Goal: Task Accomplishment & Management: Use online tool/utility

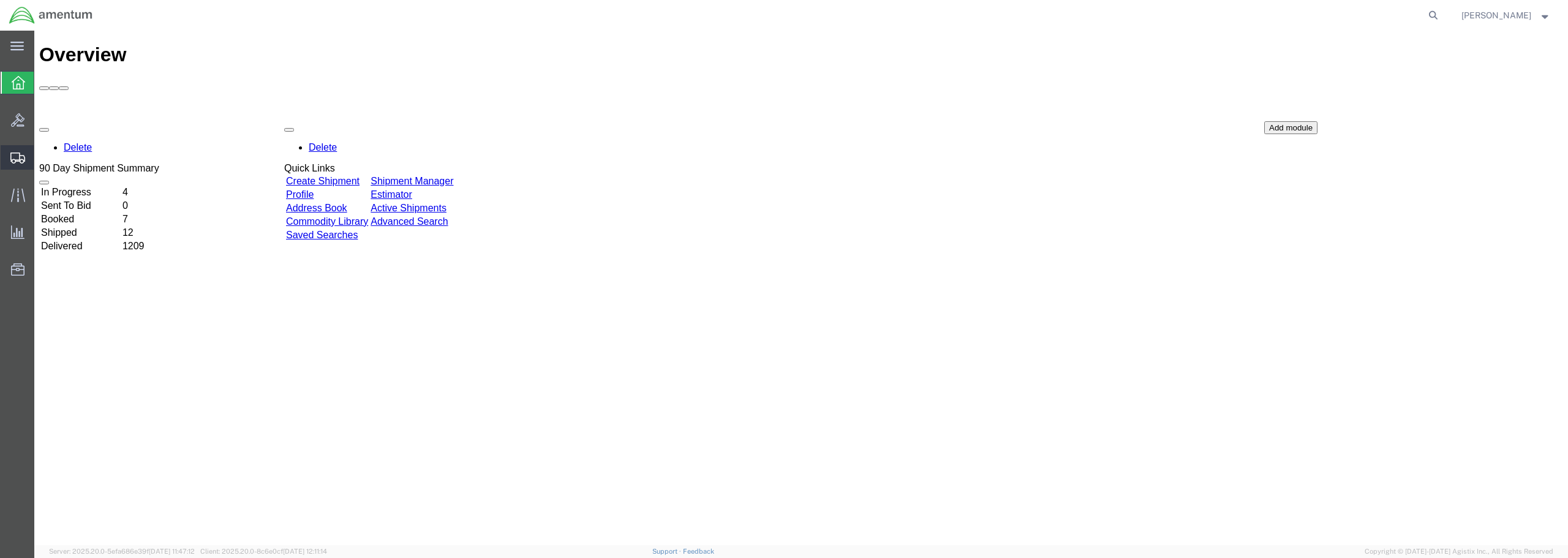
click at [0, 0] on span "Create from Template" at bounding box center [0, 0] width 0 height 0
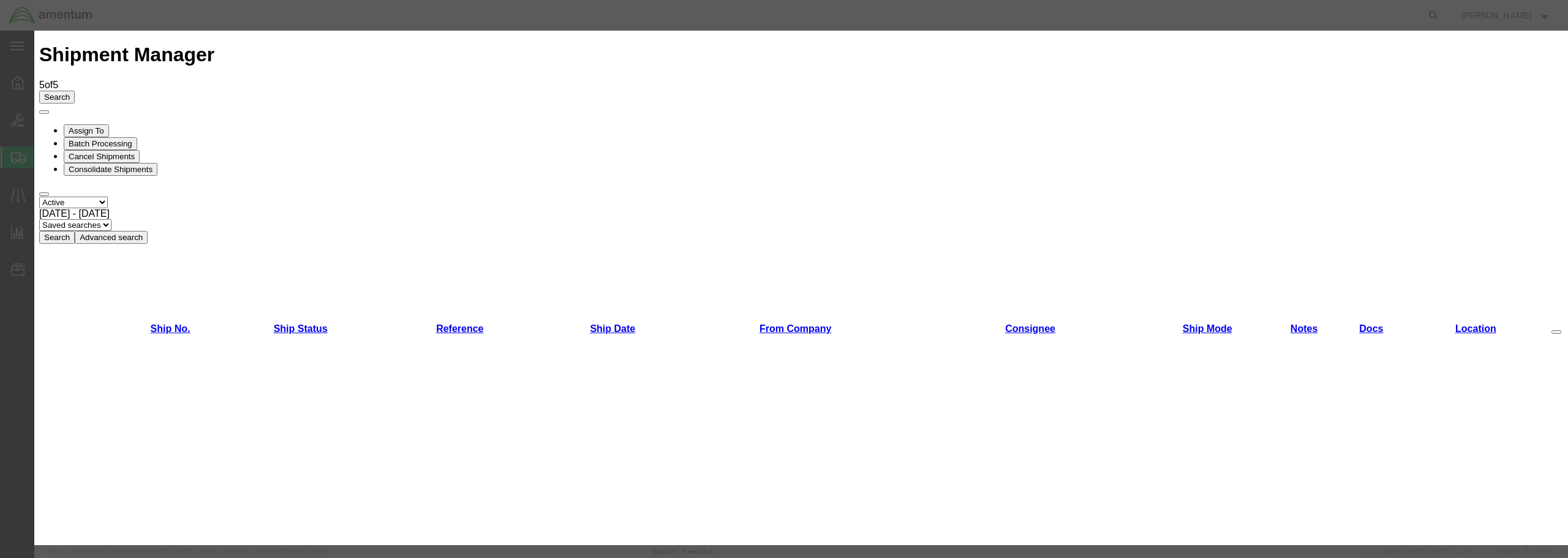
scroll to position [823, 0]
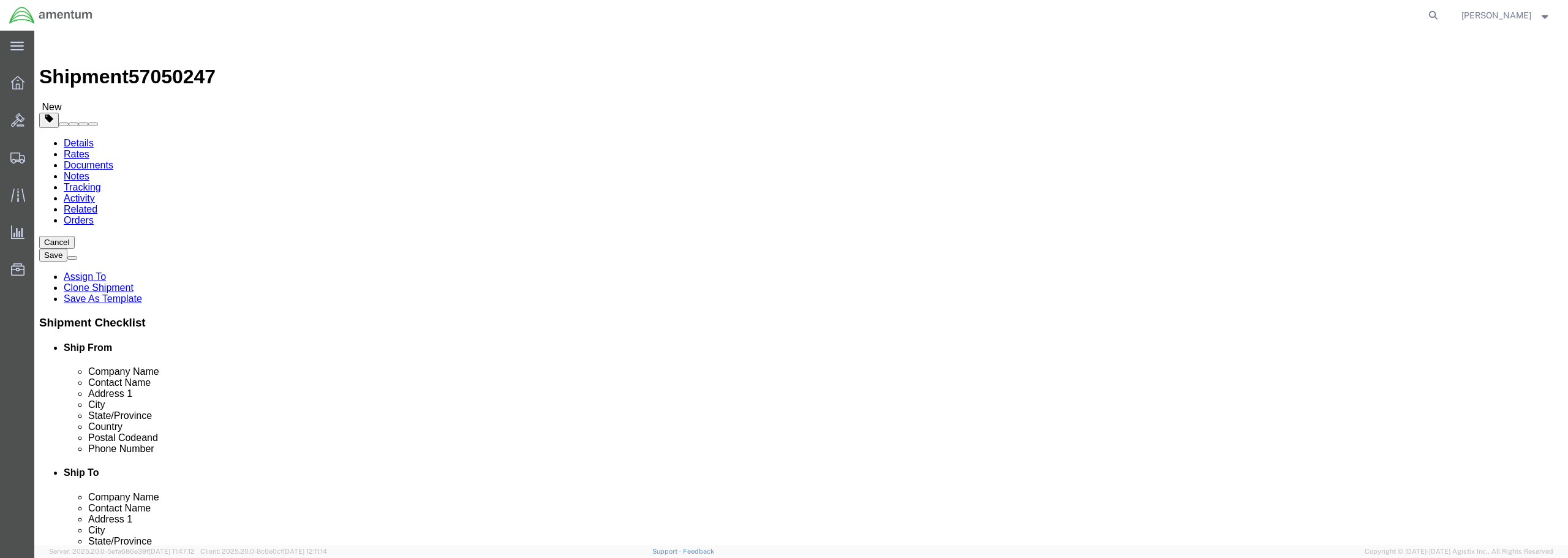
select select "49949"
select select
type input "ncr"
select select "49925"
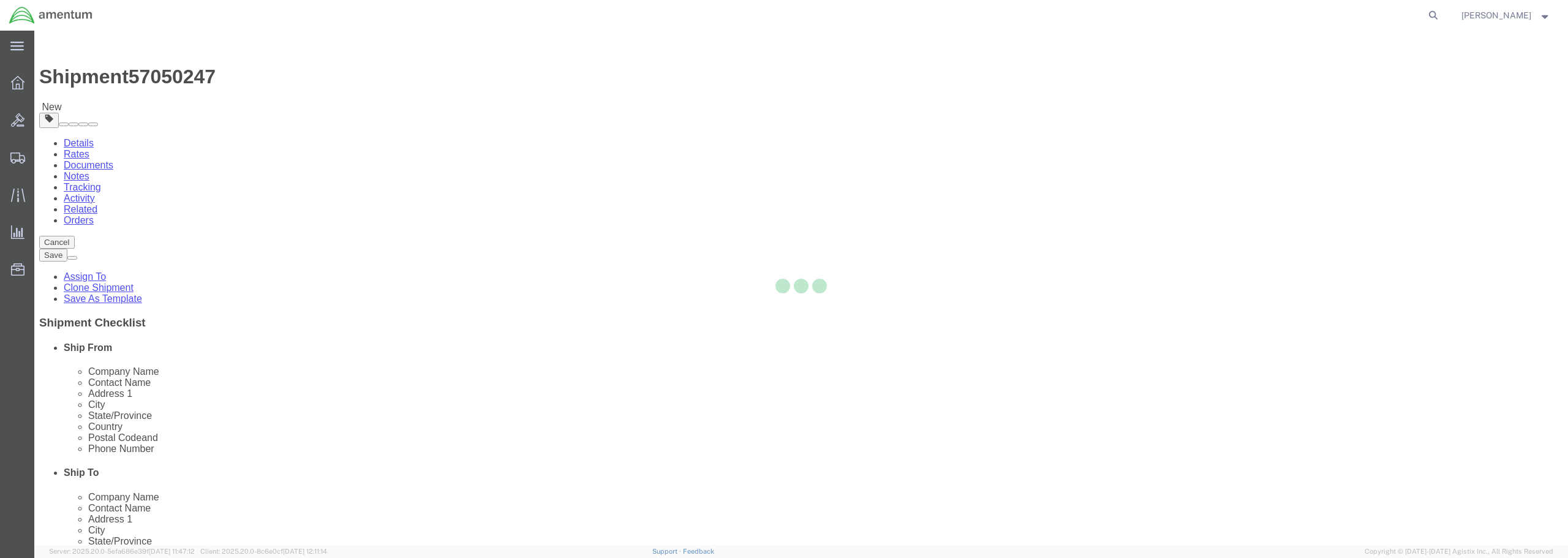
type input "20110"
type input "[PHONE_NUMBER]"
type input "236"
type input "[PERSON_NAME][EMAIL_ADDRESS][PERSON_NAME][DOMAIN_NAME]"
checkbox input "true"
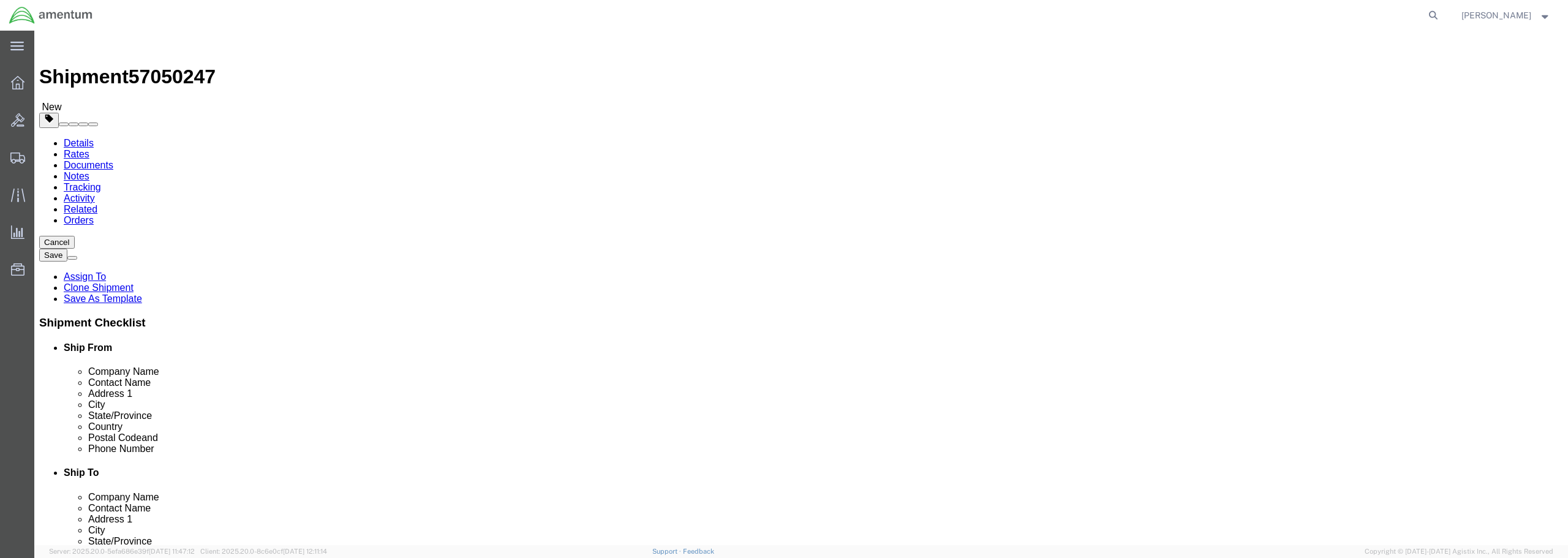
select select "VA"
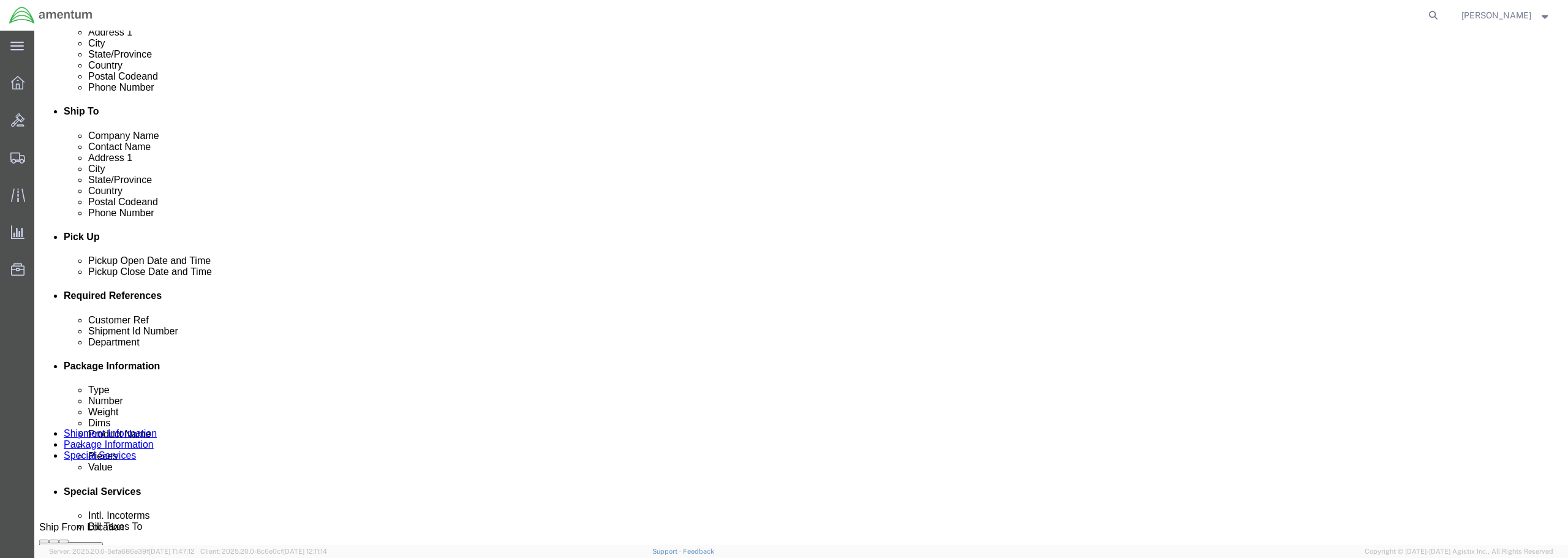
scroll to position [367, 0]
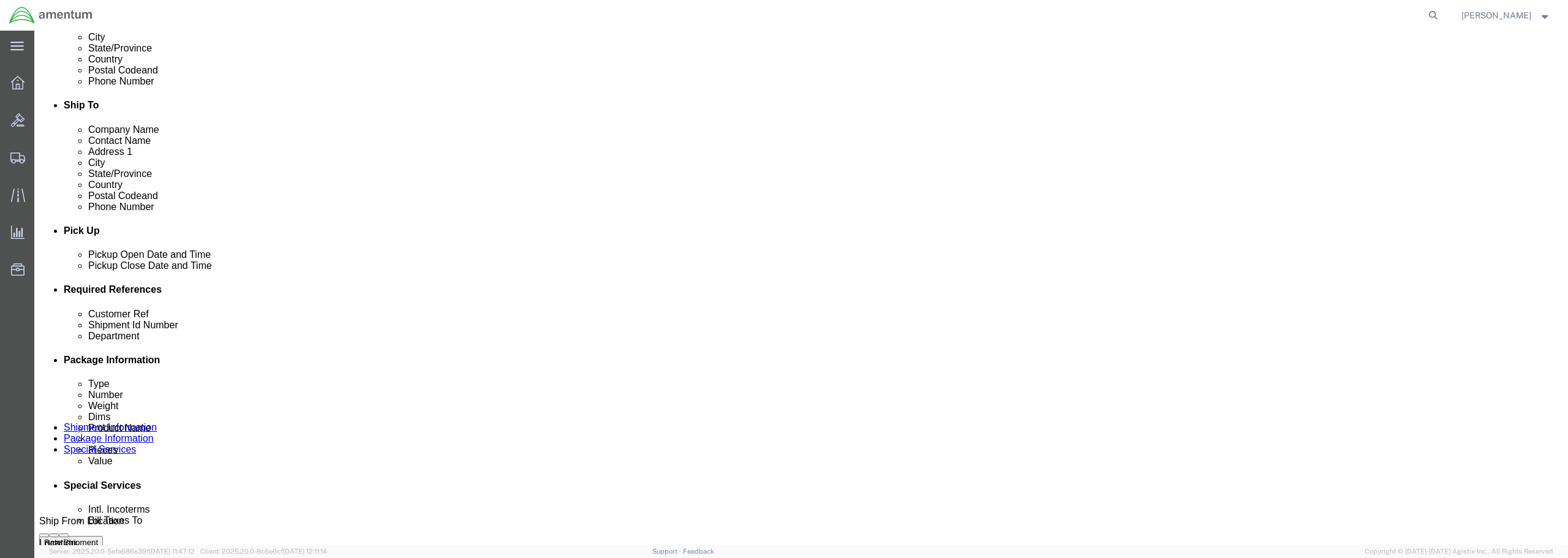
click div "[DATE] 9:13 AM"
type input "10:13 AM"
click button "Apply"
click div "[DATE] 4:30 PM"
click div "Pickup Date: Pickup Start Date Pickup Start Time Pickup Open Date and Time [DAT…"
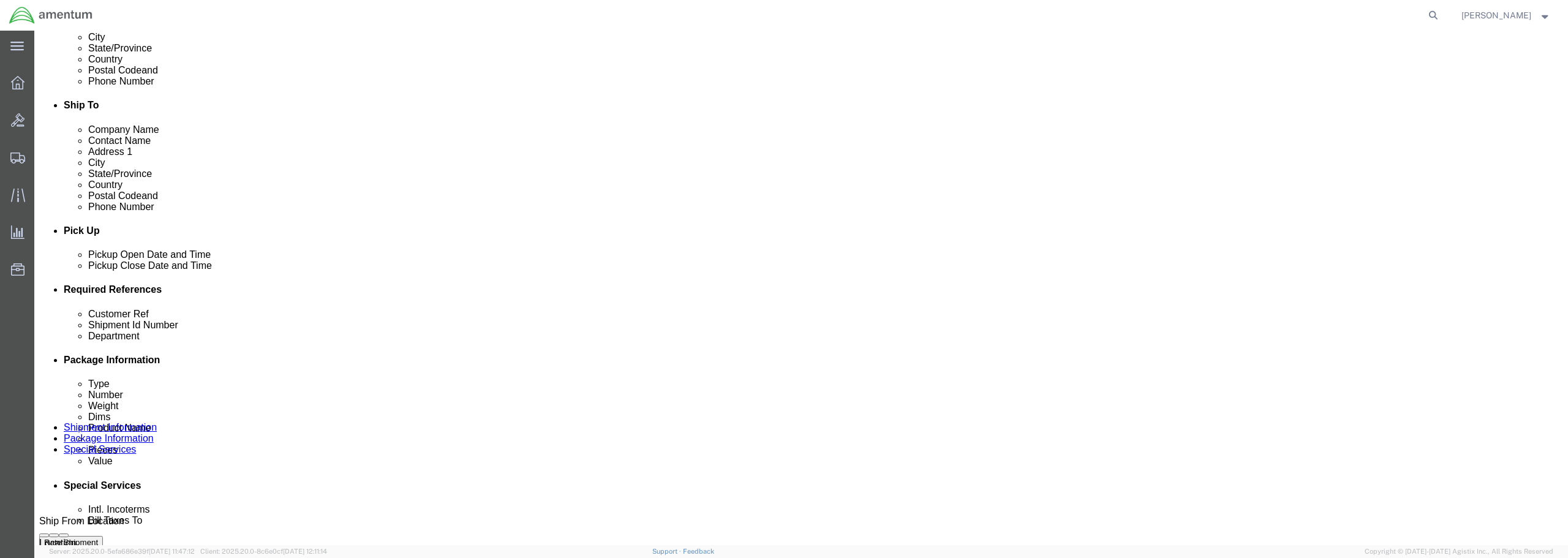
click div "[DATE] 4:30 PM"
click div "Customer Ref"
click input "text"
drag, startPoint x: 750, startPoint y: 385, endPoint x: 649, endPoint y: 392, distance: 101.2
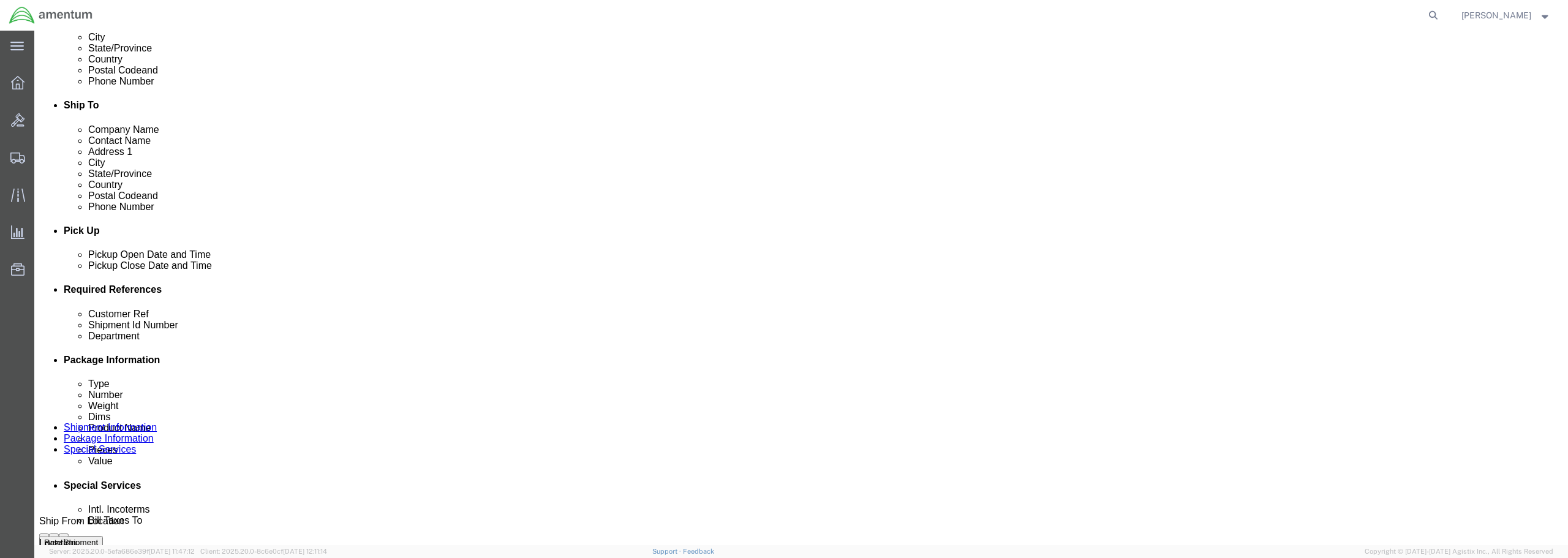
click input "WHEEL ASSY / BATCH 622-009379"
type input "WHEEL ASSY / BATCH 622-009379"
click div "References Add reference"
paste input "WHEEL ASSY / BATCH 622-009379"
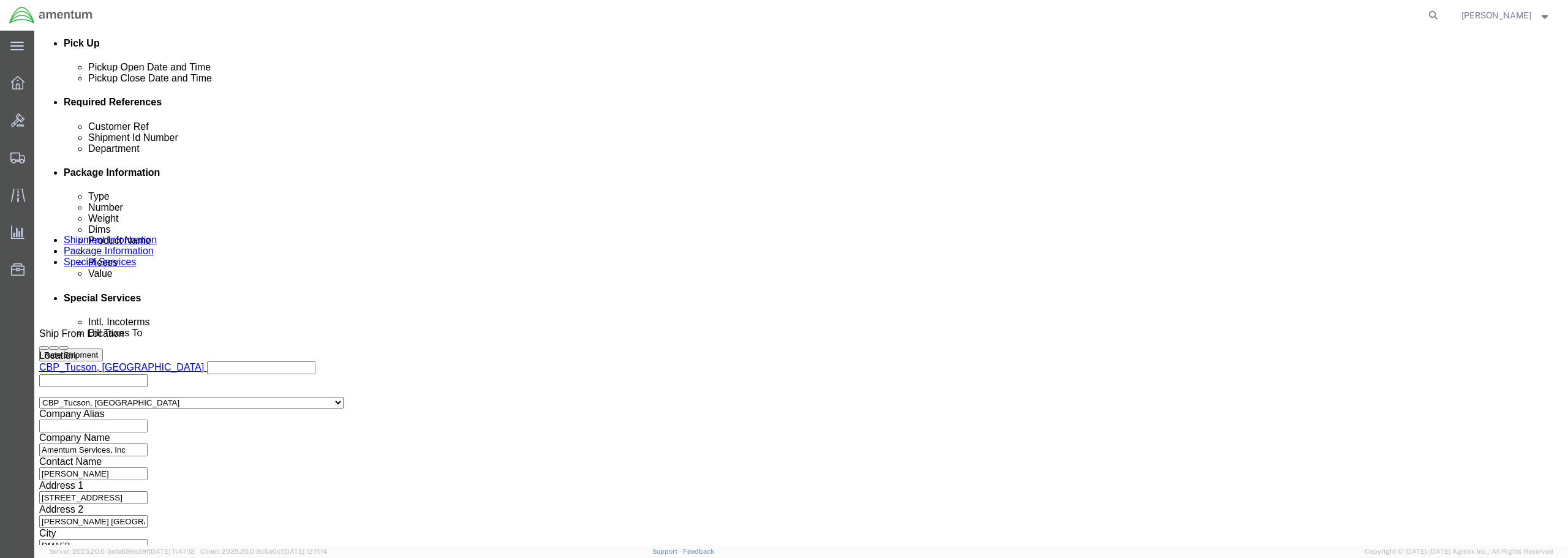
scroll to position [561, 0]
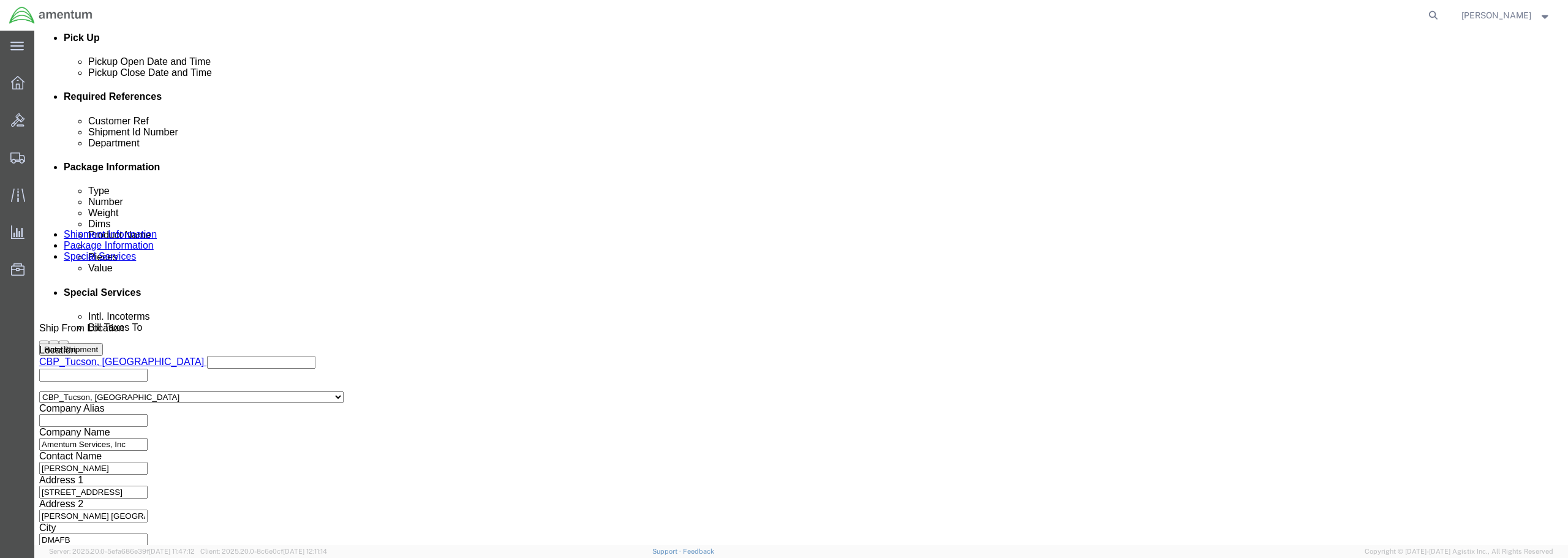
type input "WHEEL ASSY / BATCH 622-009379"
click button "Continue"
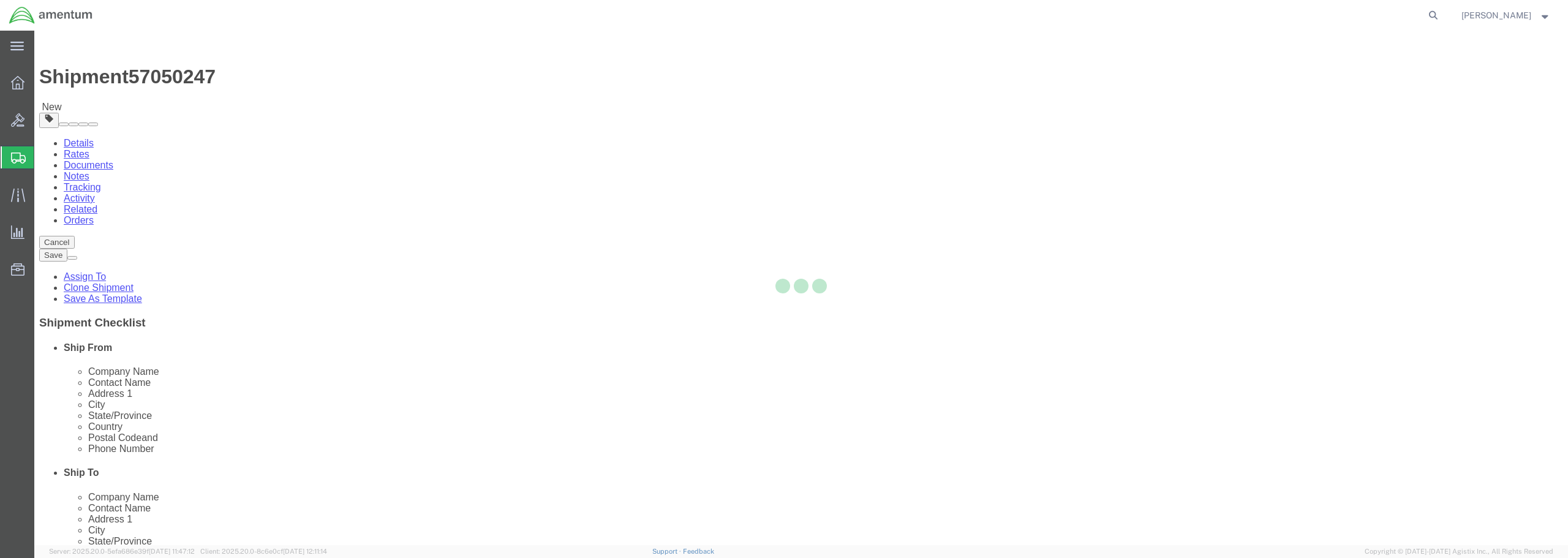
select select "CBOX"
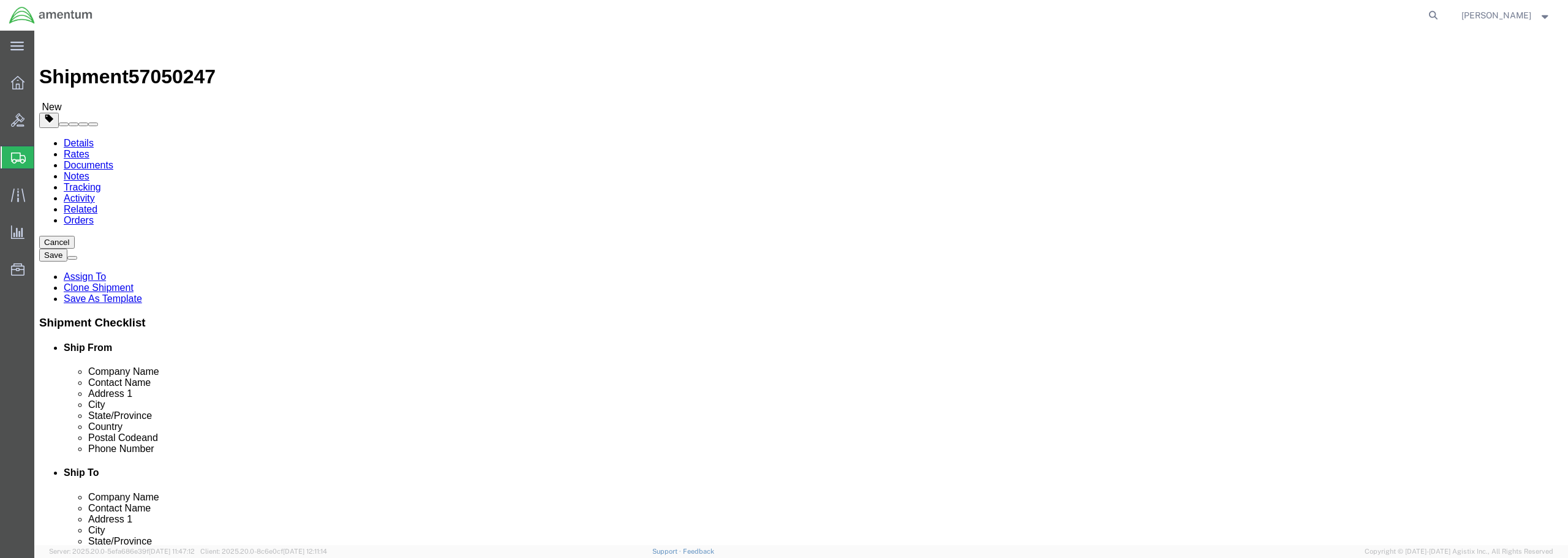
drag, startPoint x: 254, startPoint y: 261, endPoint x: 232, endPoint y: 260, distance: 22.0
click input "text"
type input "17"
type input "15"
type input "14"
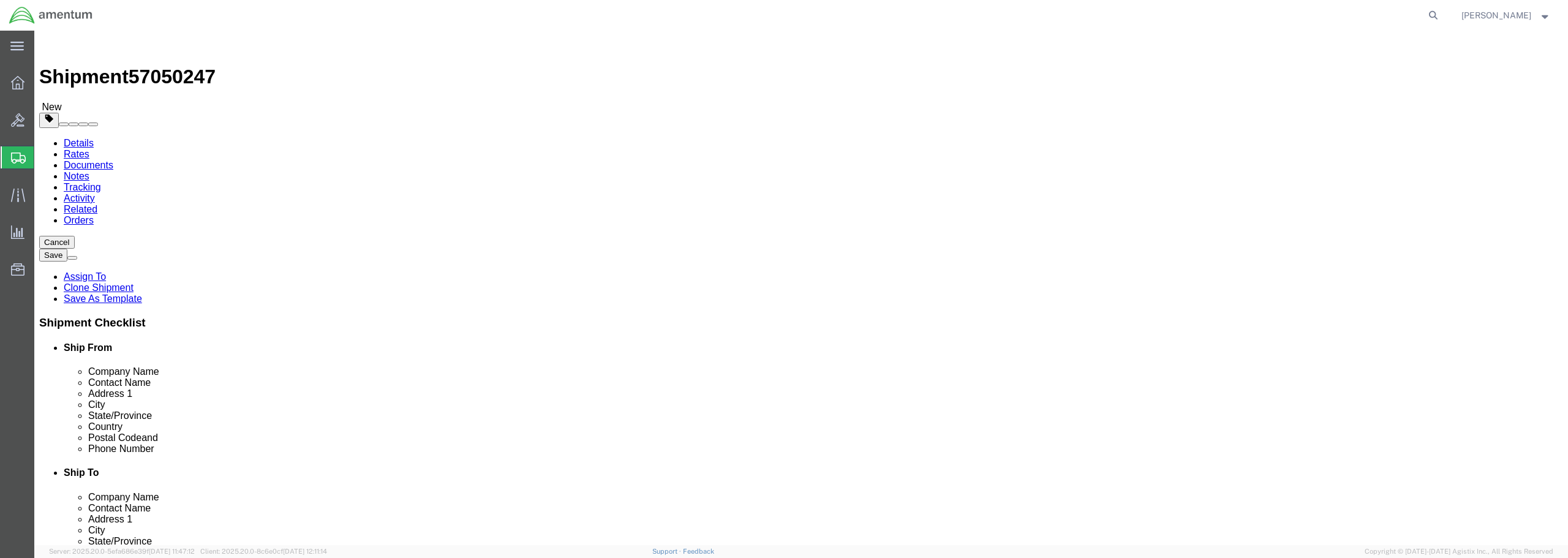
drag, startPoint x: 261, startPoint y: 283, endPoint x: 228, endPoint y: 280, distance: 33.1
click div "0.00 Select kgs lbs"
type input "18.00"
click link "Add Content"
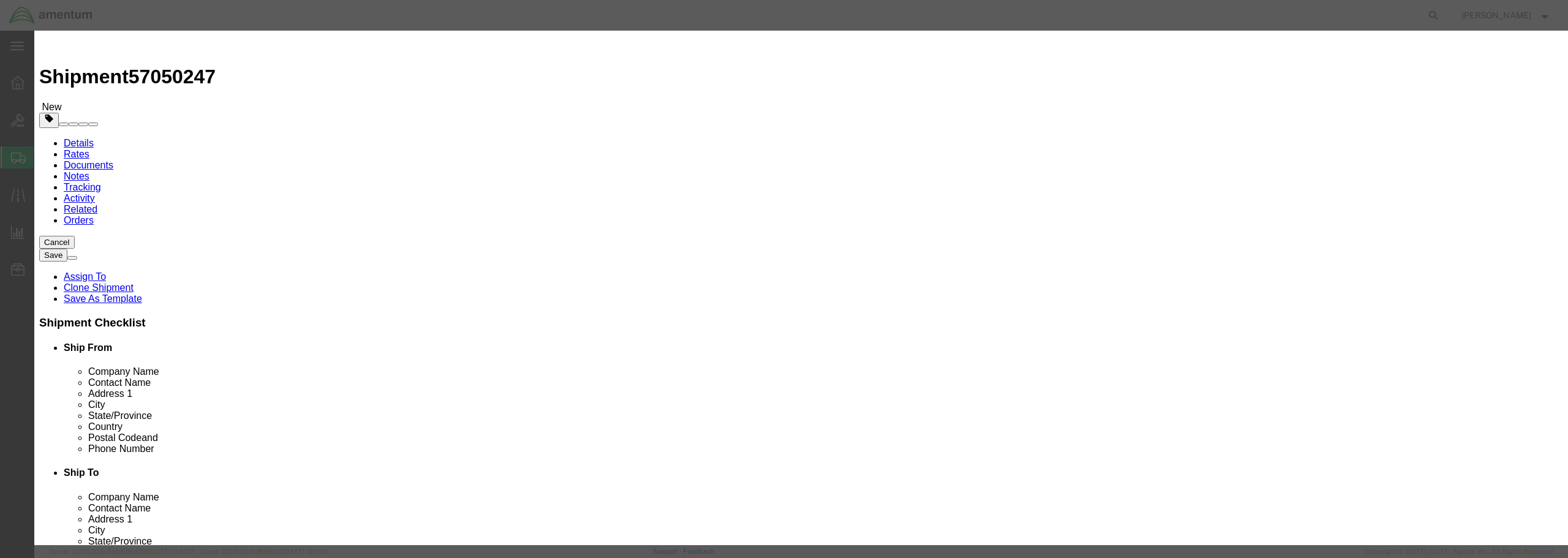
paste input "WHEEL ASSY / BATCH 622-009379"
type input "WHEEL ASSY / BATCH 622-009379"
drag, startPoint x: 574, startPoint y: 115, endPoint x: 550, endPoint y: 118, distance: 24.2
click div "0"
type input "1"
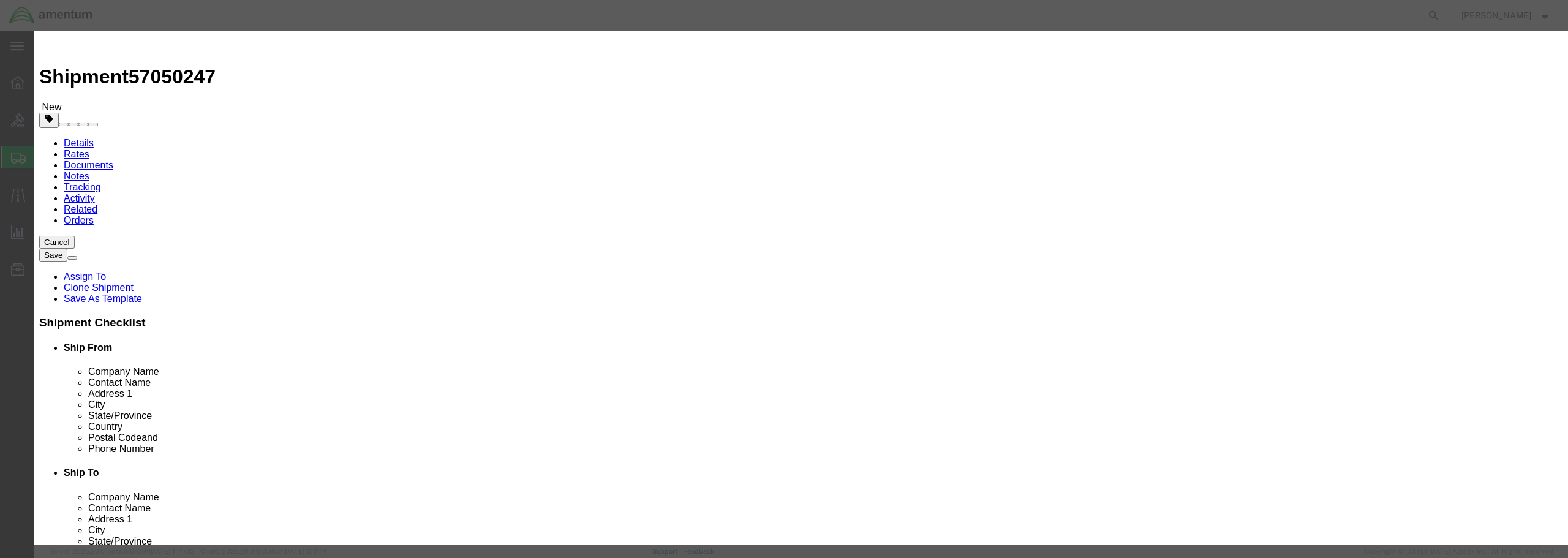
click input "text"
type input "1136.80"
click select "Select 50 55 60 65 70 85 92.5 100 125 175 250 300 400"
select select "125"
click select "Select 50 55 60 65 70 85 92.5 100 125 175 250 300 400"
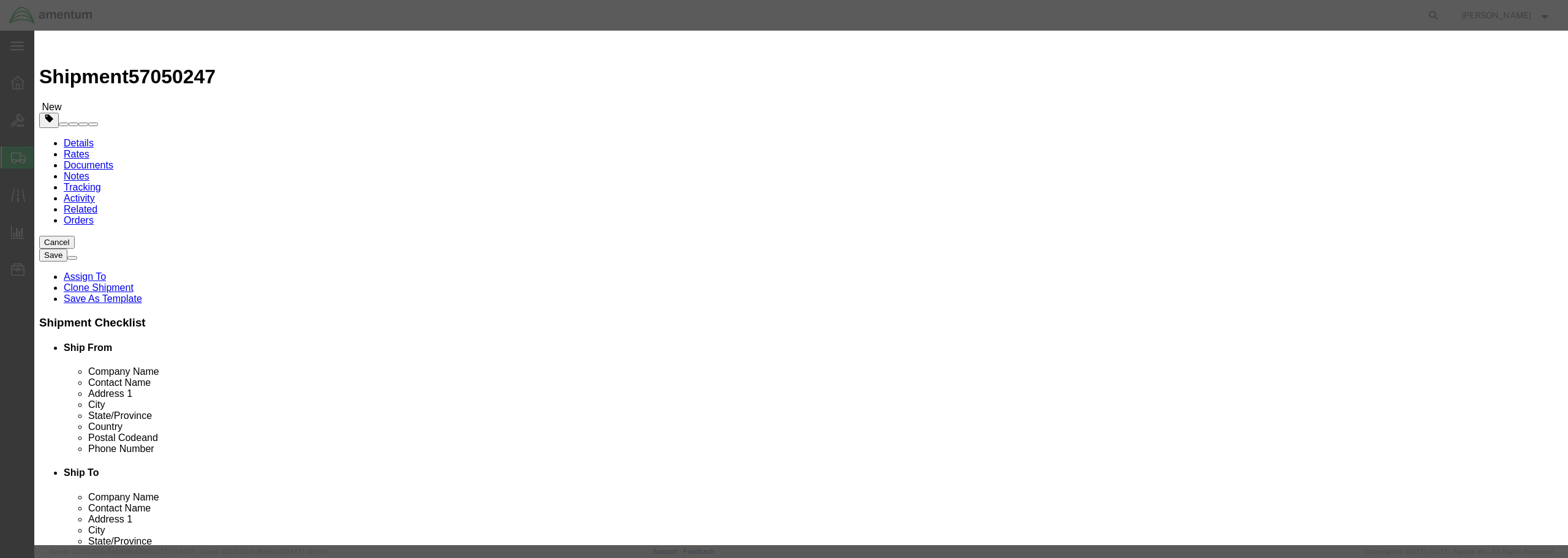
click input "text"
type input "FEB04-4581"
click button "Save & Close"
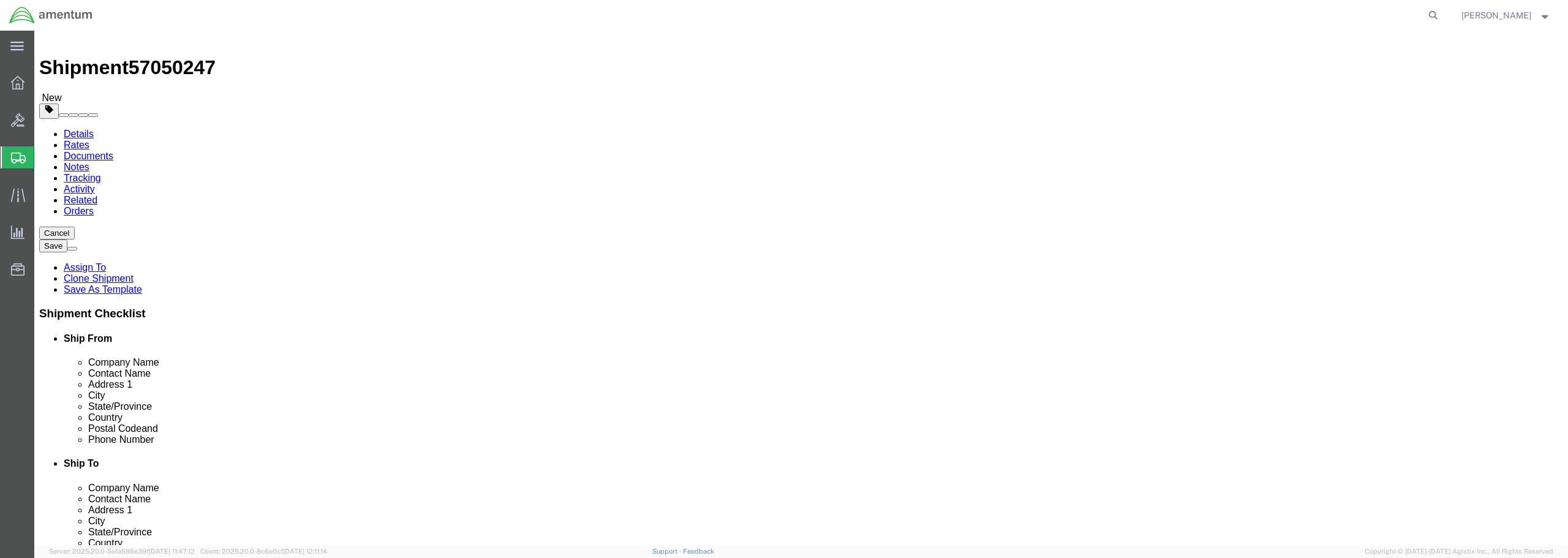
scroll to position [11, 0]
click button "Rate Shipment"
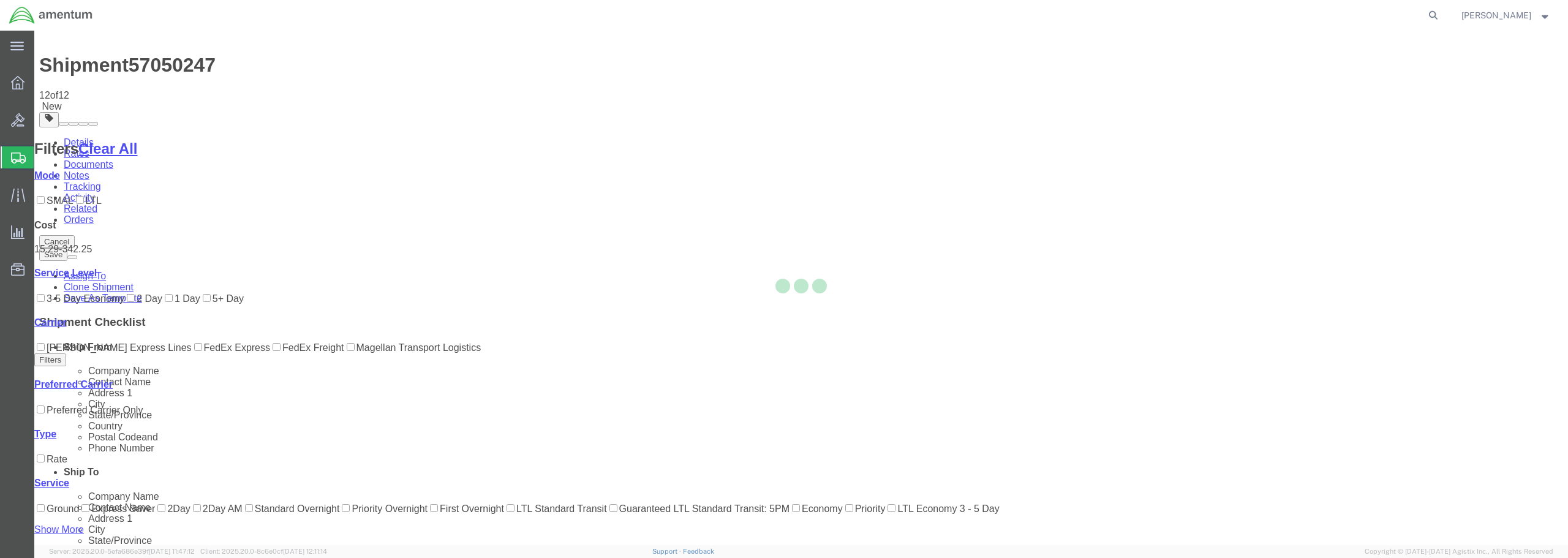
scroll to position [4, 0]
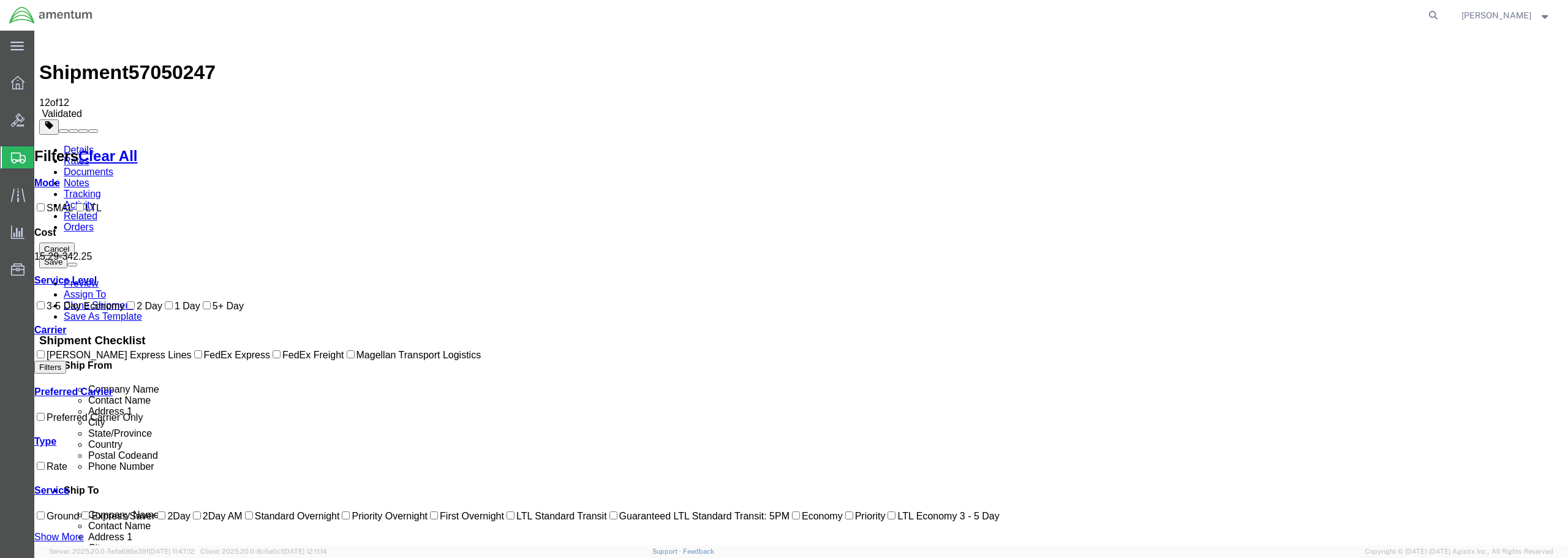
checkbox input "true"
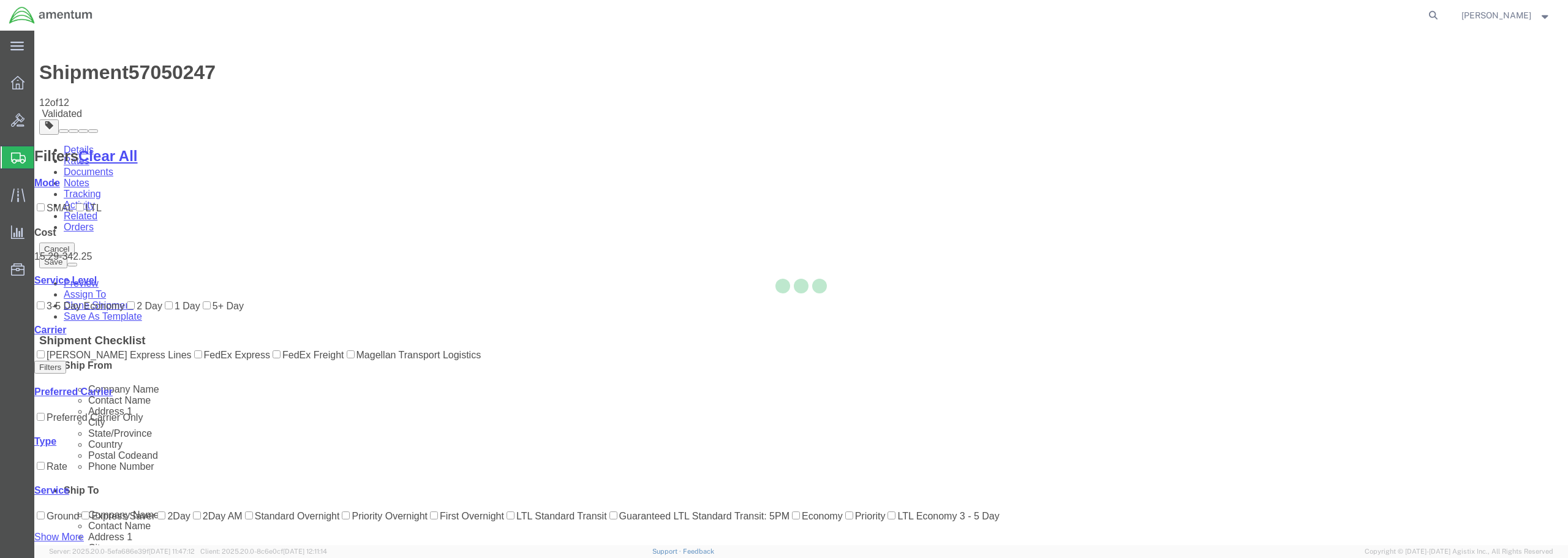
scroll to position [0, 0]
